Goal: Task Accomplishment & Management: Manage account settings

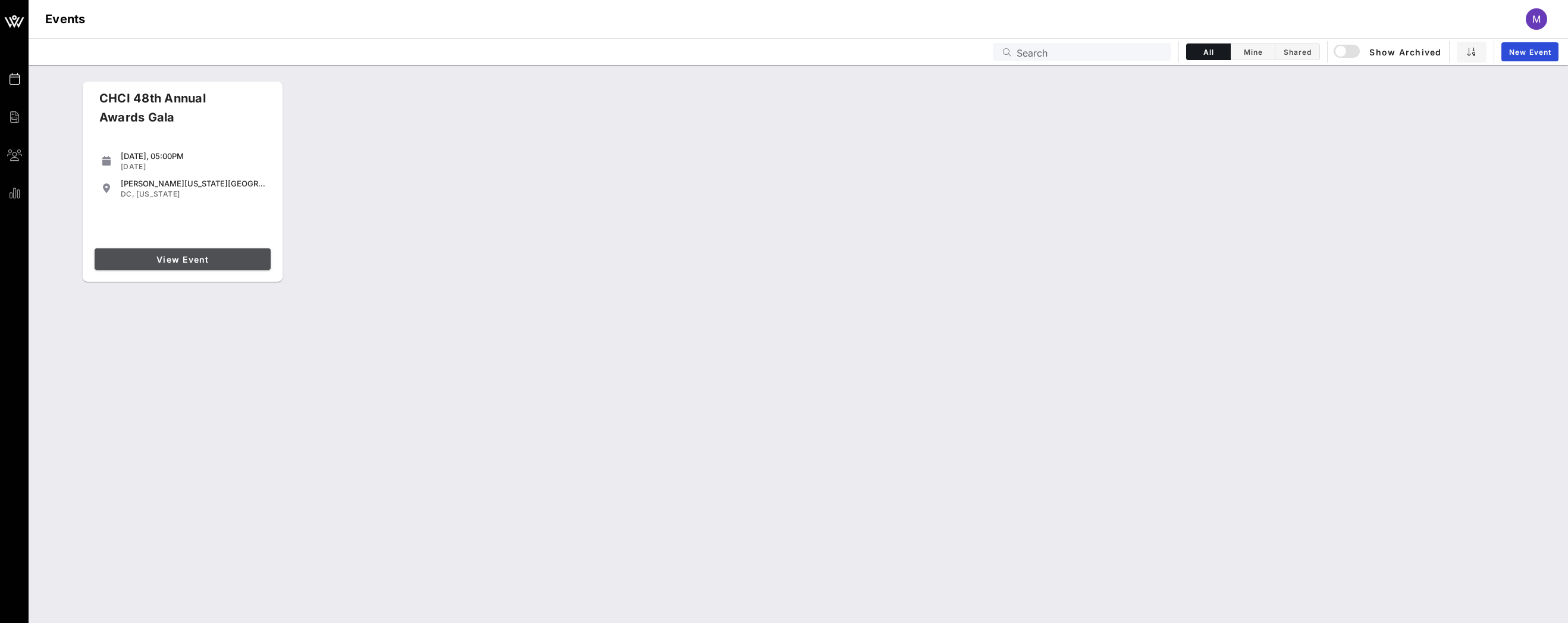
click at [213, 254] on span "View Event" at bounding box center [182, 259] width 167 height 10
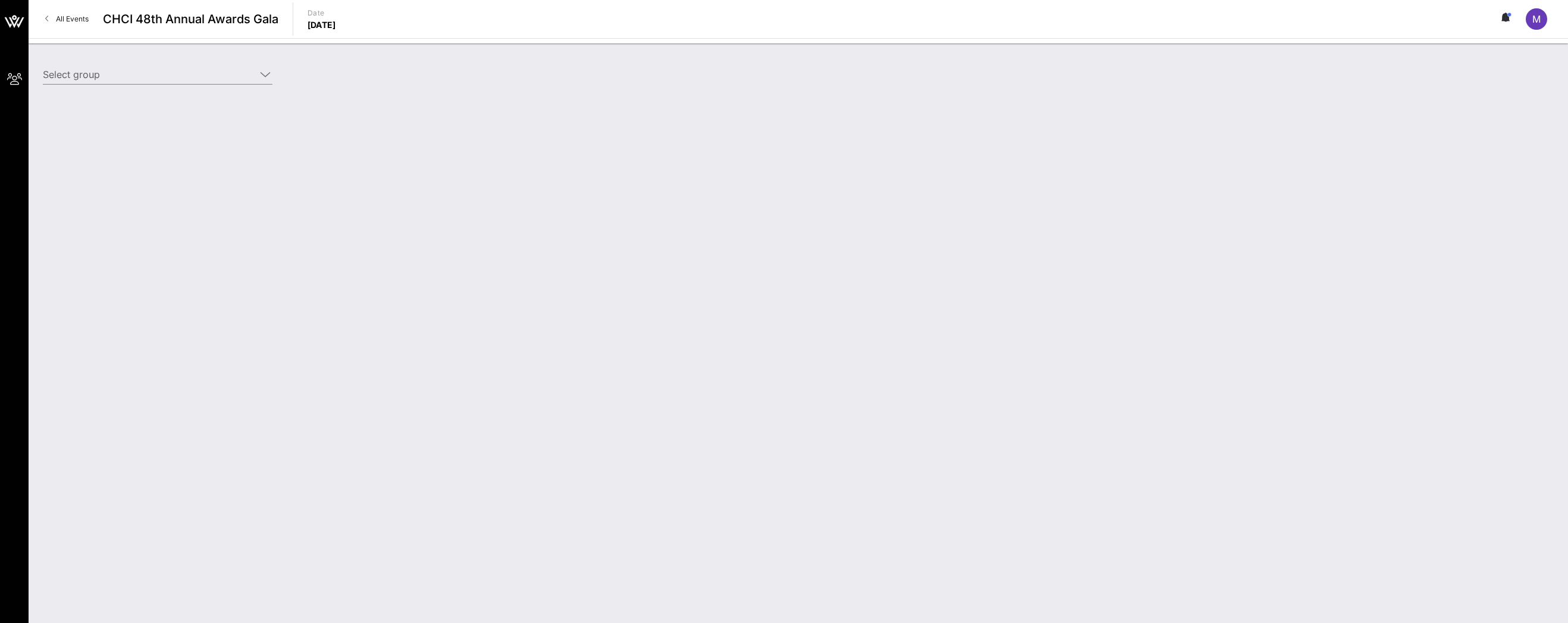
type input "Capital One Foundation (Capital One Foundation) [Molly Byrne, molly.byrne@capit…"
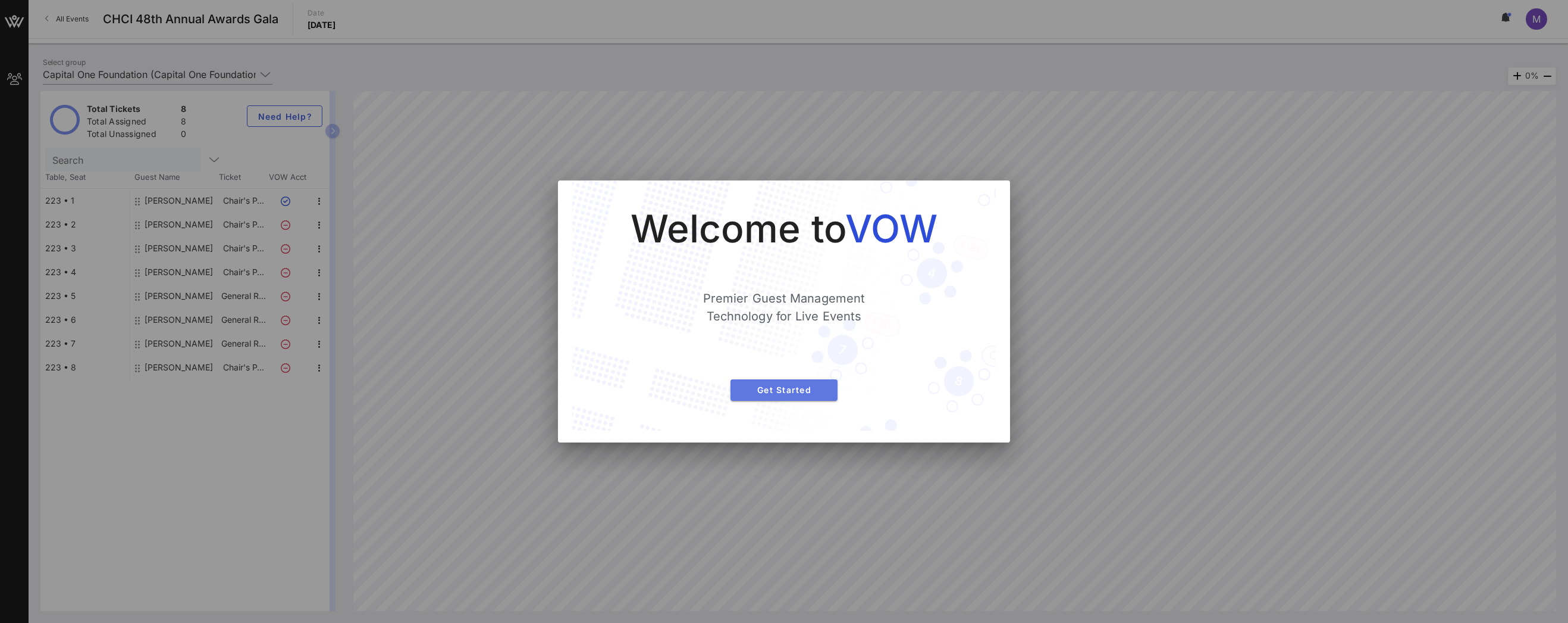
click at [778, 392] on span "Get Started" at bounding box center [784, 389] width 88 height 10
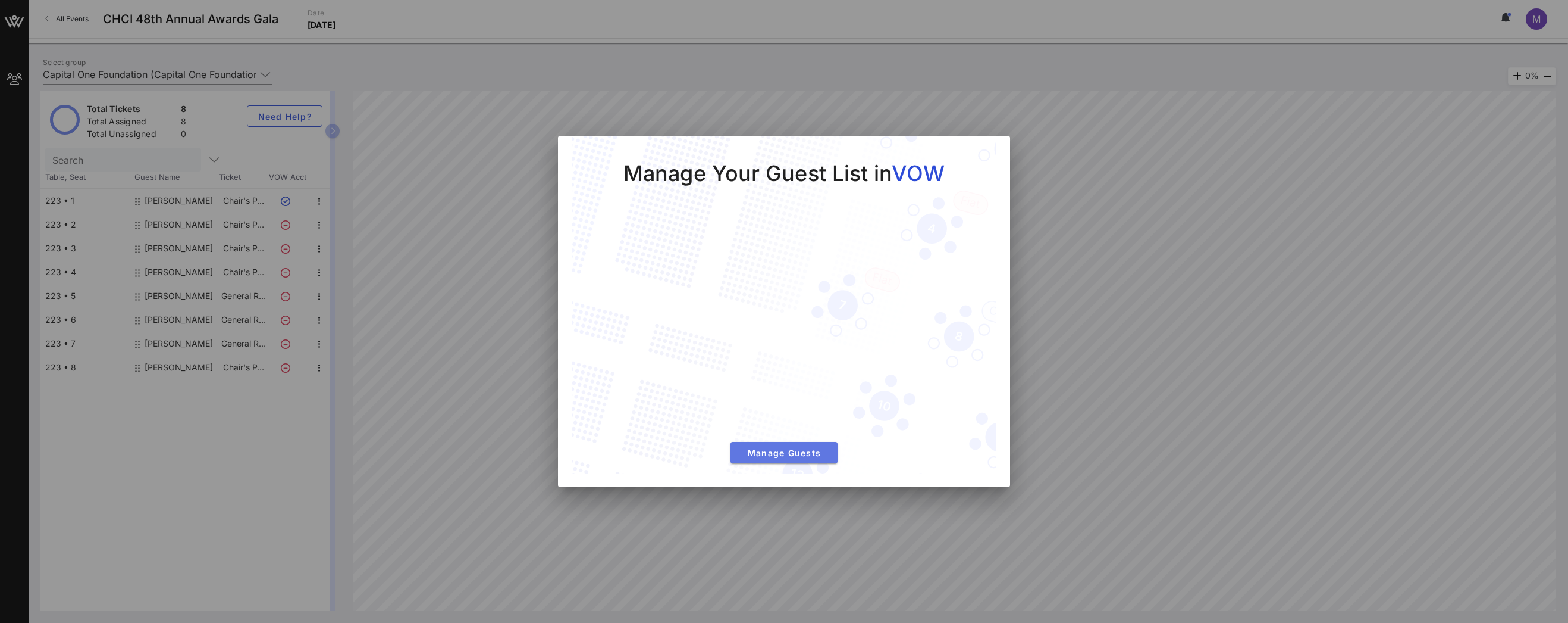
click at [779, 455] on span "Manage Guests" at bounding box center [784, 452] width 88 height 10
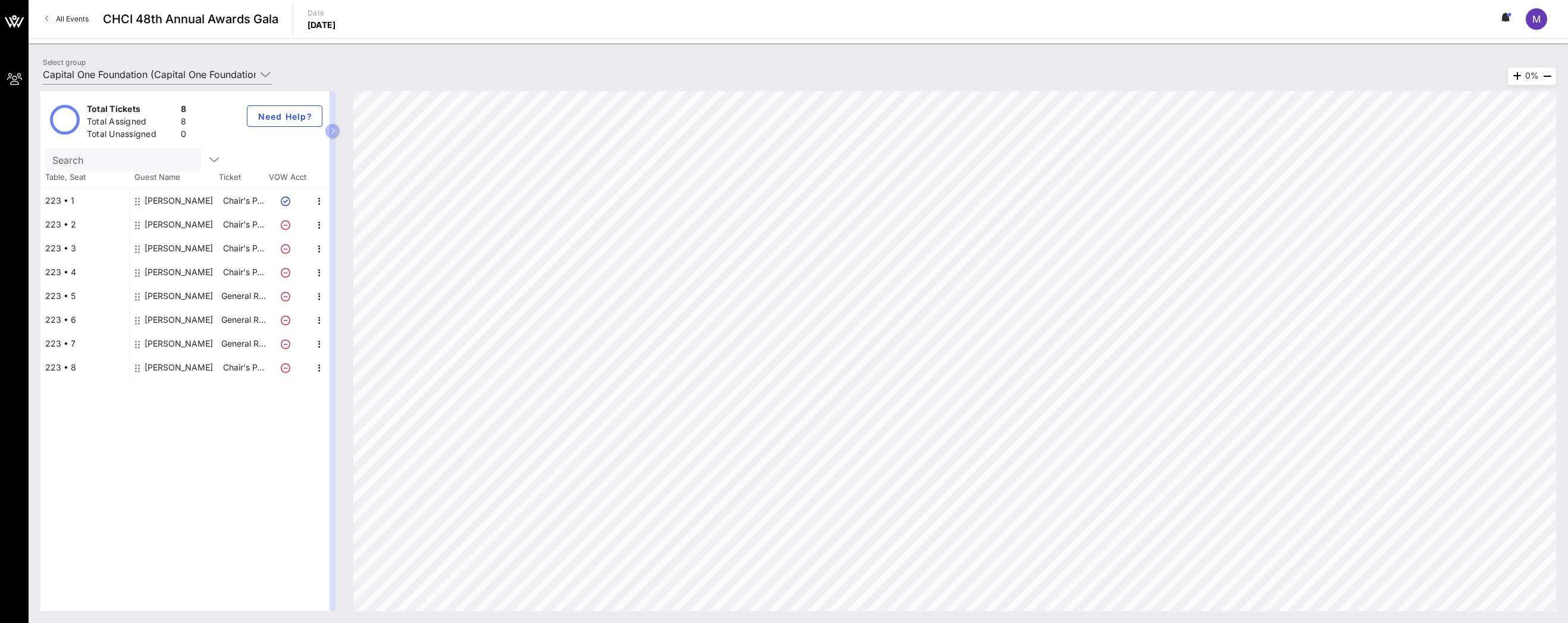
click at [175, 248] on div "Andy Navarette" at bounding box center [179, 248] width 69 height 24
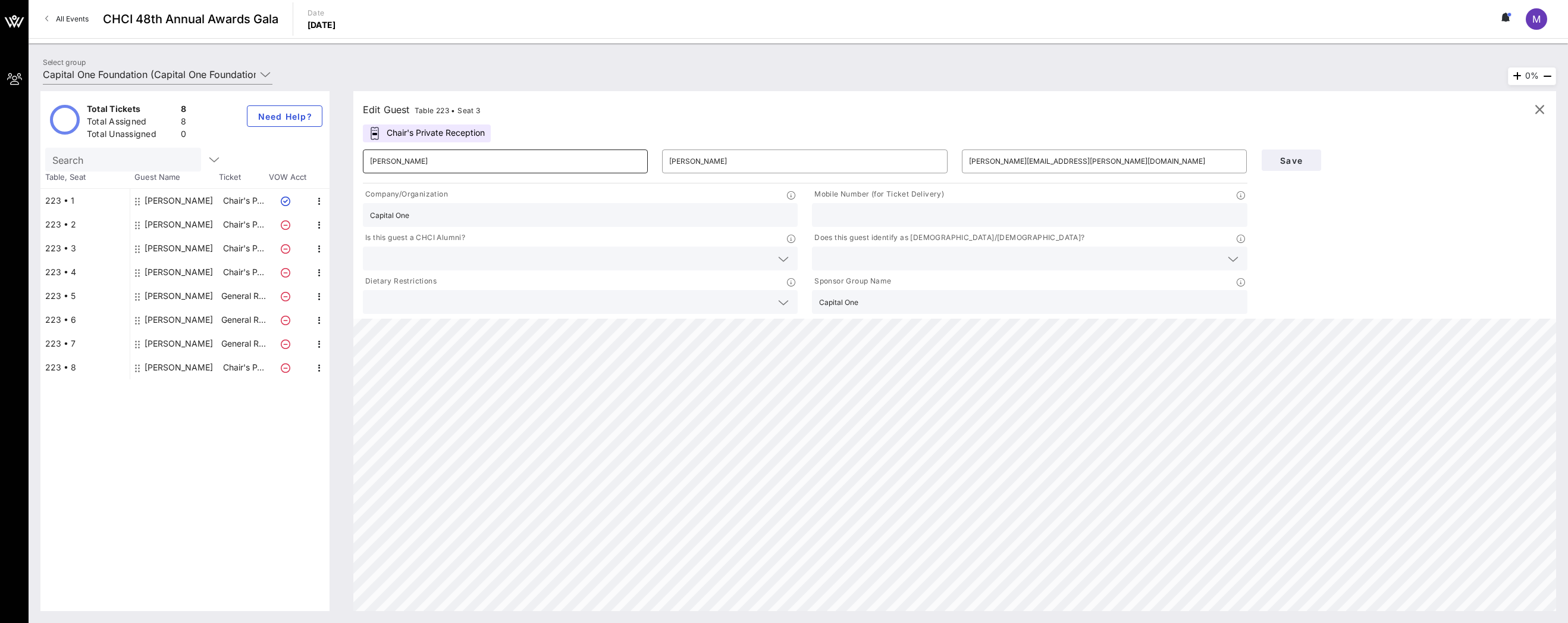
click at [542, 157] on input "Andy" at bounding box center [505, 161] width 270 height 19
click at [407, 164] on input "Andy" at bounding box center [505, 161] width 270 height 19
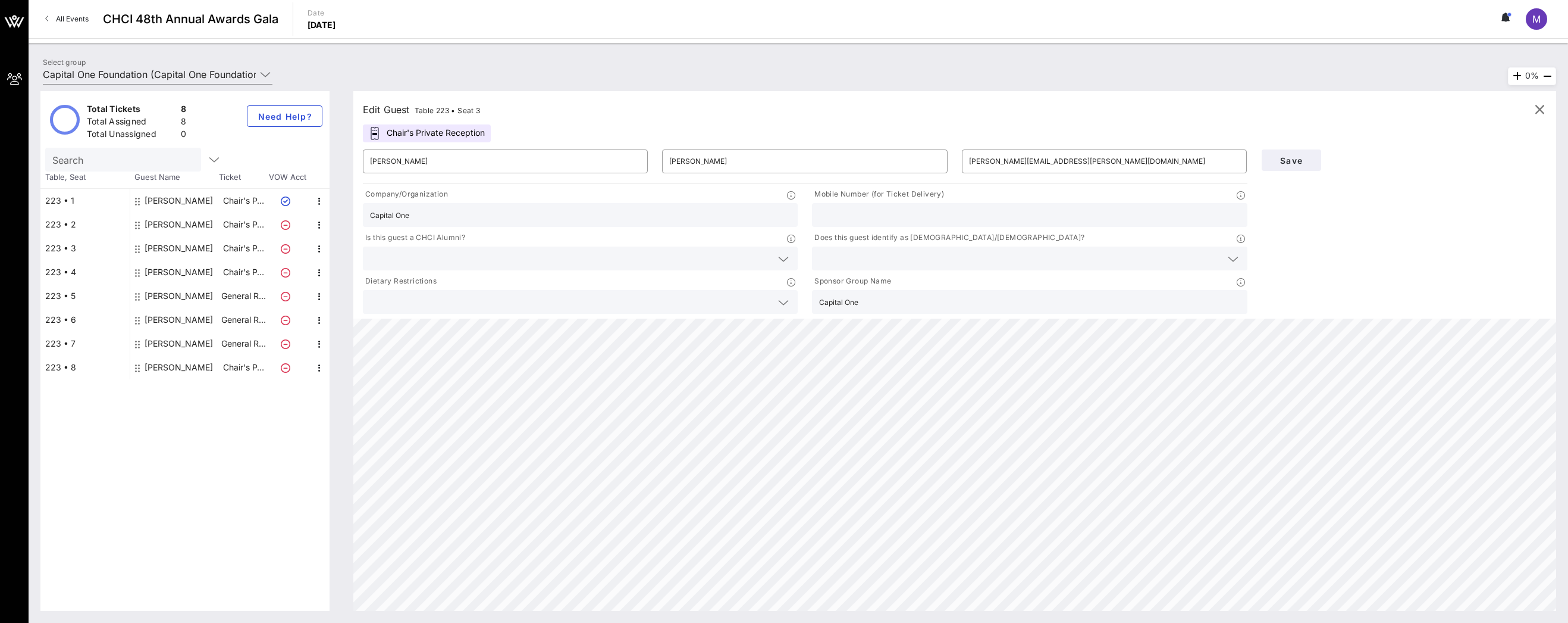
click at [309, 74] on div "Select group Capital One Foundation (Capital One Foundation) [Molly Byrne, moll…" at bounding box center [799, 76] width 1526 height 41
